Goal: Task Accomplishment & Management: Manage account settings

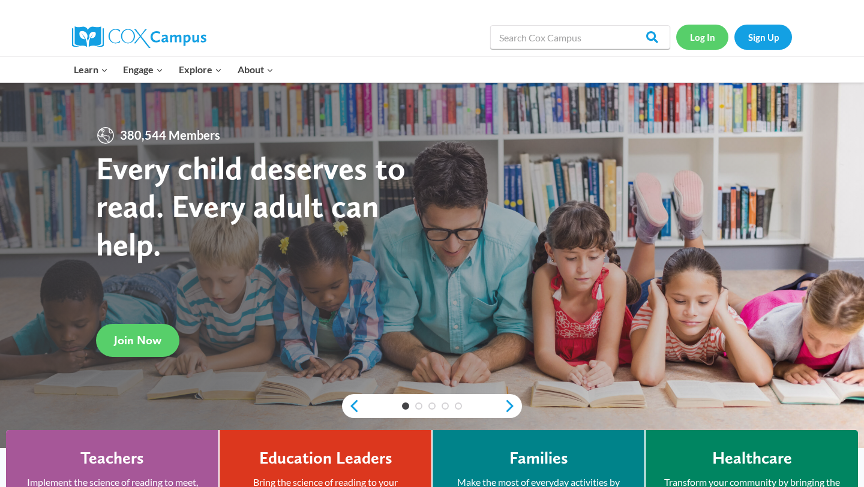
click at [704, 41] on link "Log In" at bounding box center [702, 37] width 52 height 25
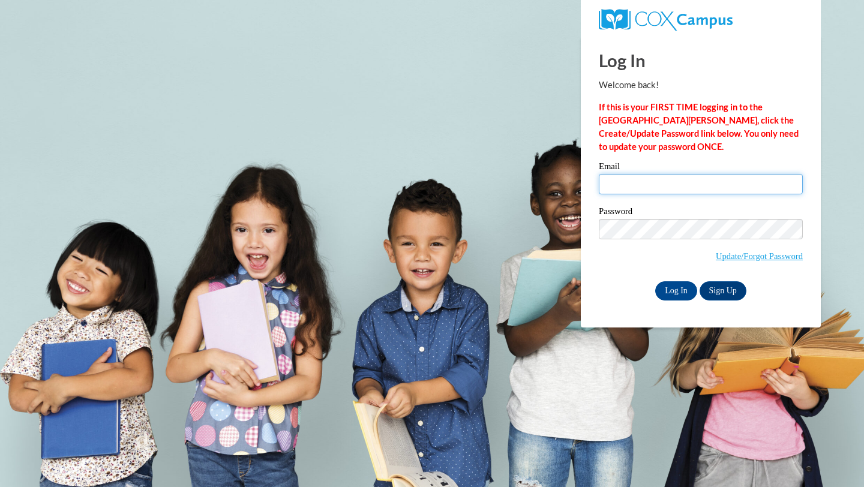
click at [677, 185] on input "Email" at bounding box center [701, 184] width 204 height 20
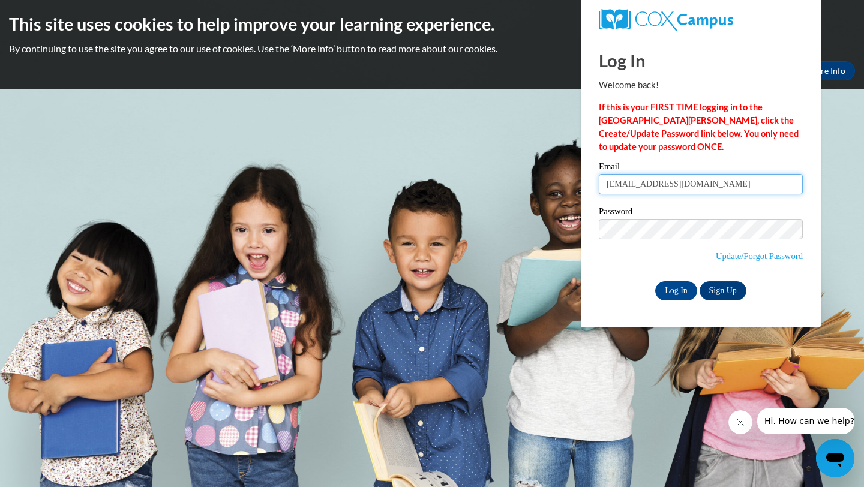
type input "[EMAIL_ADDRESS][DOMAIN_NAME]"
drag, startPoint x: 699, startPoint y: 184, endPoint x: 557, endPoint y: 179, distance: 142.3
click at [557, 179] on body "This site uses cookies to help improve your learning experience. By continuing …" at bounding box center [432, 243] width 864 height 487
type input "[EMAIL_ADDRESS][DOMAIN_NAME]"
click at [680, 288] on input "Log In" at bounding box center [676, 290] width 42 height 19
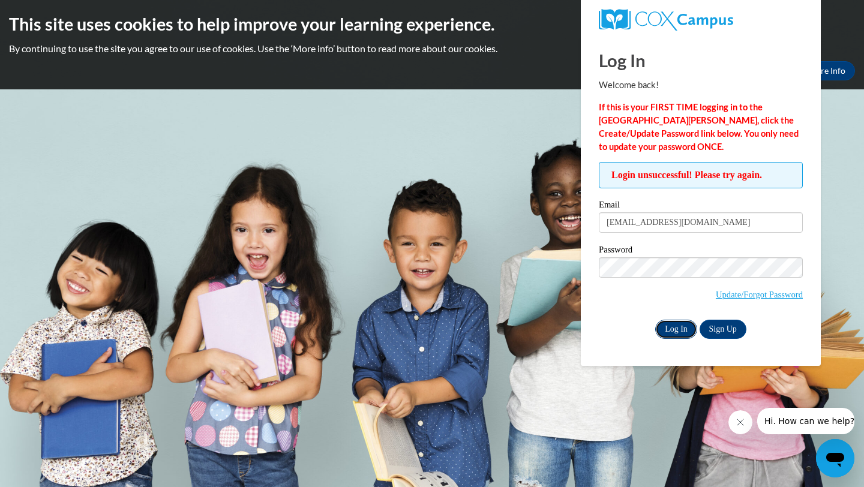
click at [680, 330] on input "Log In" at bounding box center [676, 329] width 42 height 19
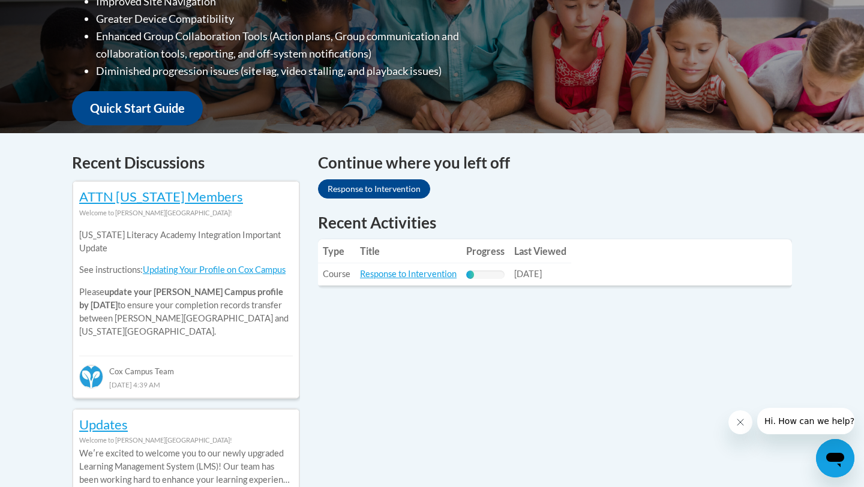
scroll to position [383, 0]
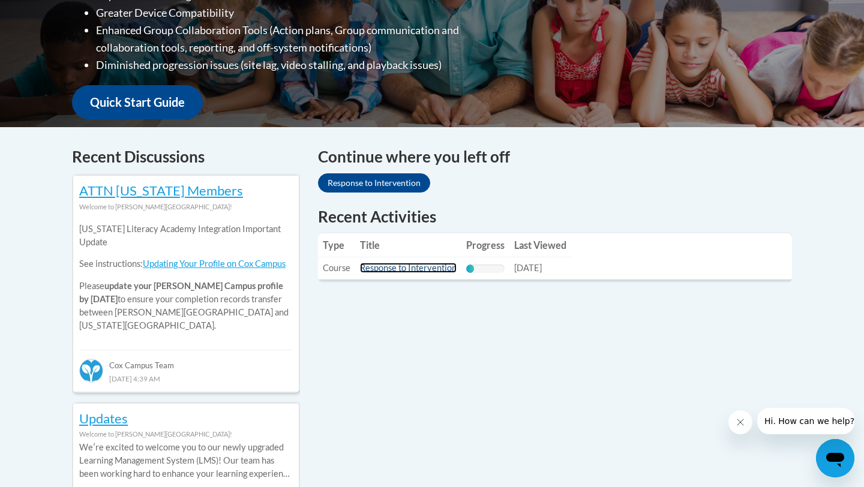
click at [404, 264] on link "Response to Intervention" at bounding box center [408, 268] width 97 height 10
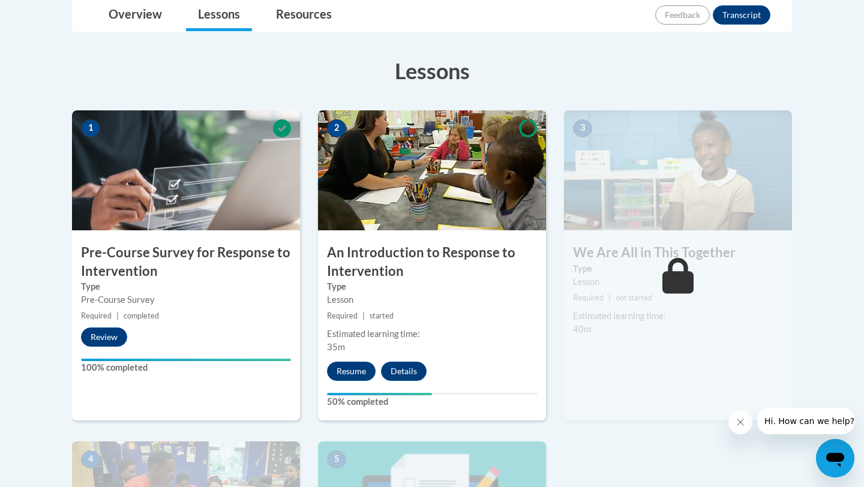
scroll to position [296, 0]
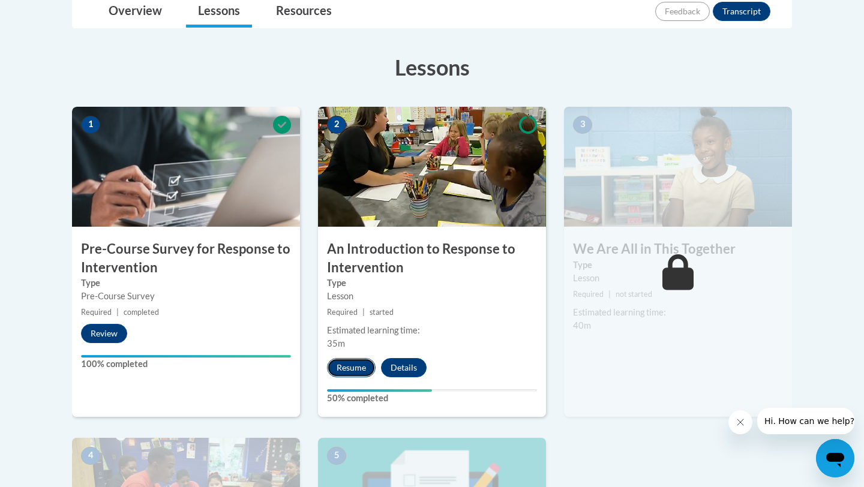
click at [347, 366] on button "Resume" at bounding box center [351, 367] width 49 height 19
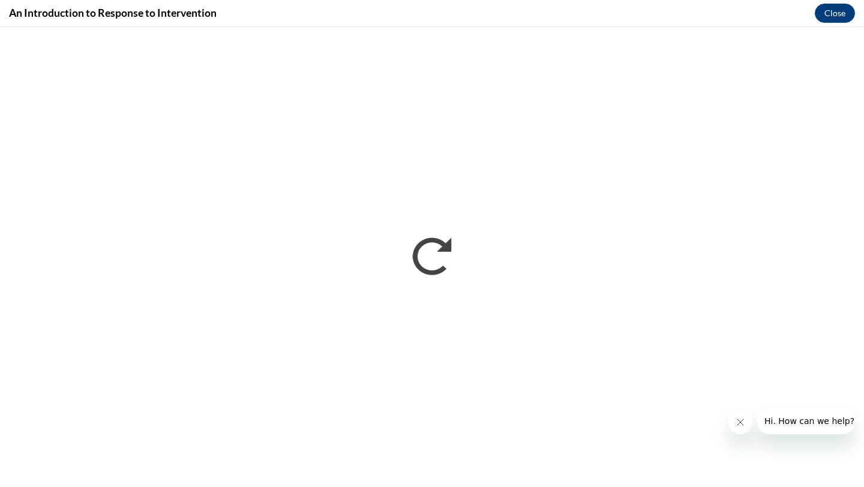
scroll to position [0, 0]
click at [737, 419] on icon "Close message from company" at bounding box center [740, 422] width 6 height 6
